Goal: Task Accomplishment & Management: Complete application form

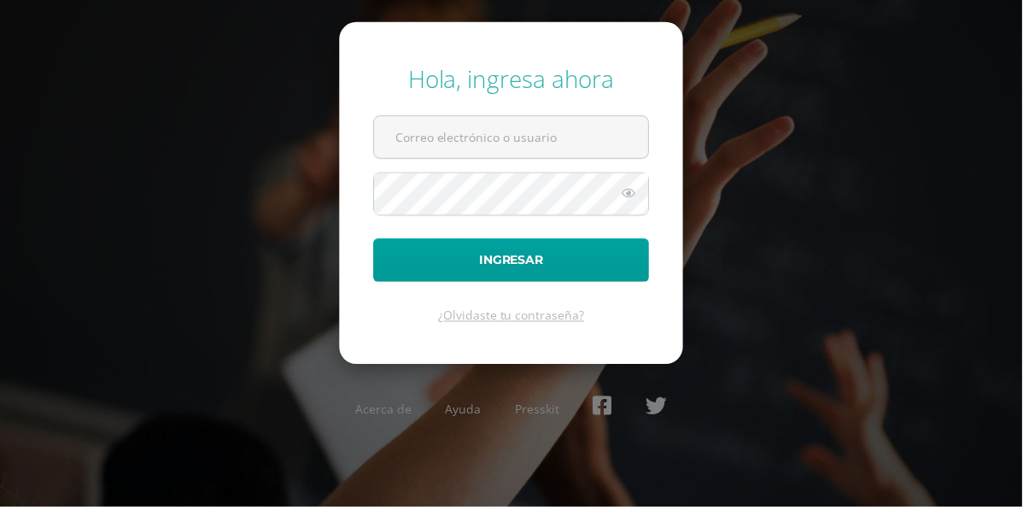
click at [481, 159] on input "text" at bounding box center [515, 138] width 276 height 42
click at [519, 159] on input "text" at bounding box center [515, 138] width 276 height 42
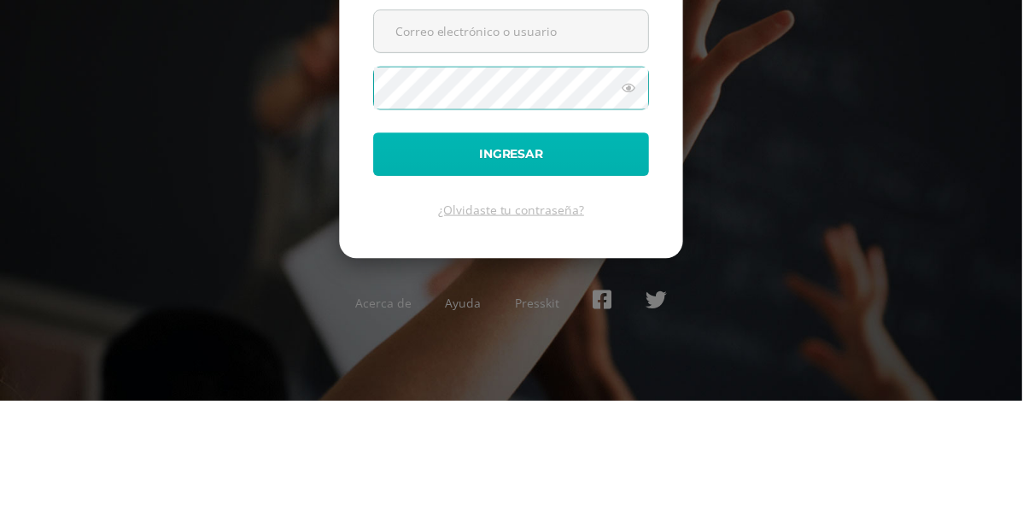
click at [511, 278] on button "Ingresar" at bounding box center [515, 262] width 278 height 44
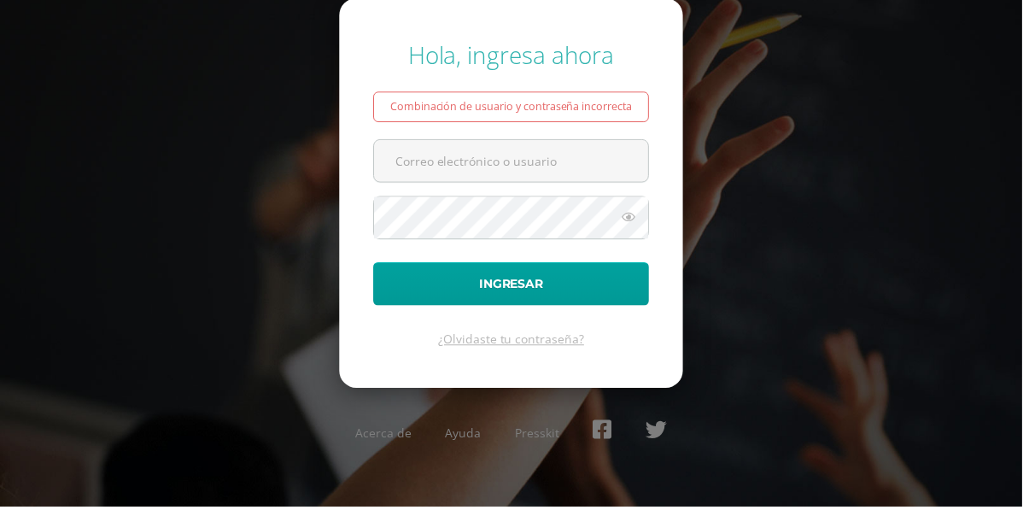
click at [519, 177] on input "text" at bounding box center [515, 162] width 276 height 42
type input "[PERSON_NAME][EMAIL_ADDRESS][DOMAIN_NAME]"
click at [376, 264] on button "Ingresar" at bounding box center [515, 286] width 278 height 44
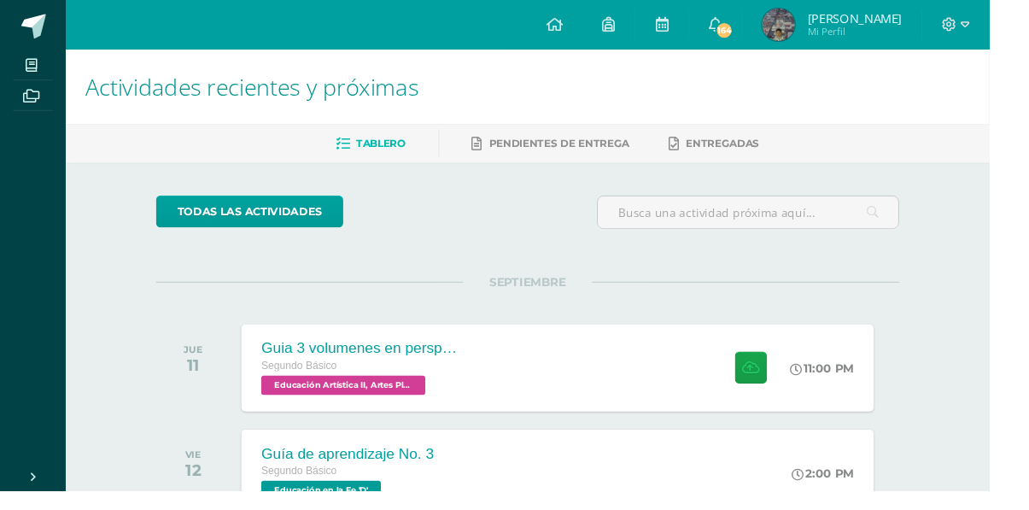
click at [710, 389] on div "Guia 3 volumenes en perspectiva Segundo Básico Educación Artística II, Artes Pl…" at bounding box center [579, 382] width 657 height 91
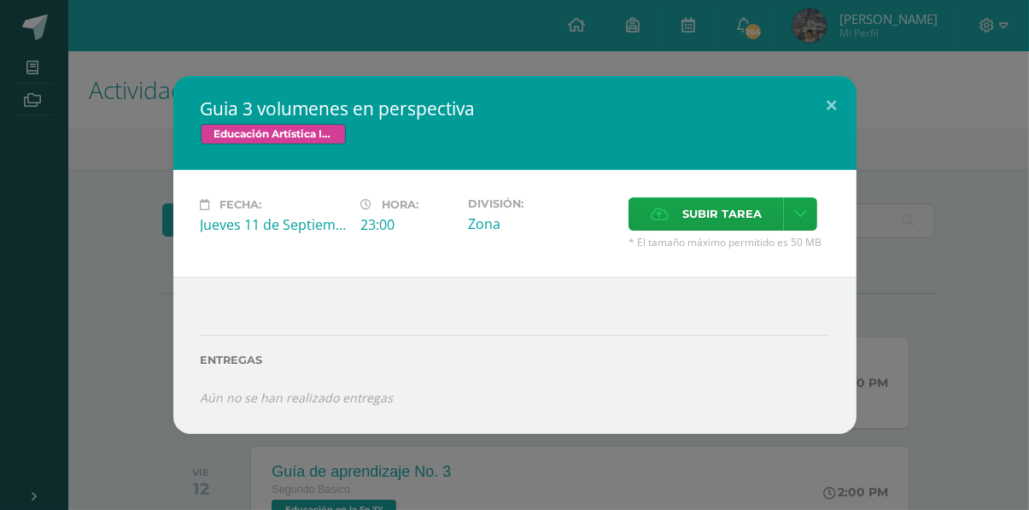
click at [719, 230] on span "Subir tarea" at bounding box center [722, 214] width 79 height 32
click at [0, 0] on input "Subir tarea" at bounding box center [0, 0] width 0 height 0
